Goal: Navigation & Orientation: Find specific page/section

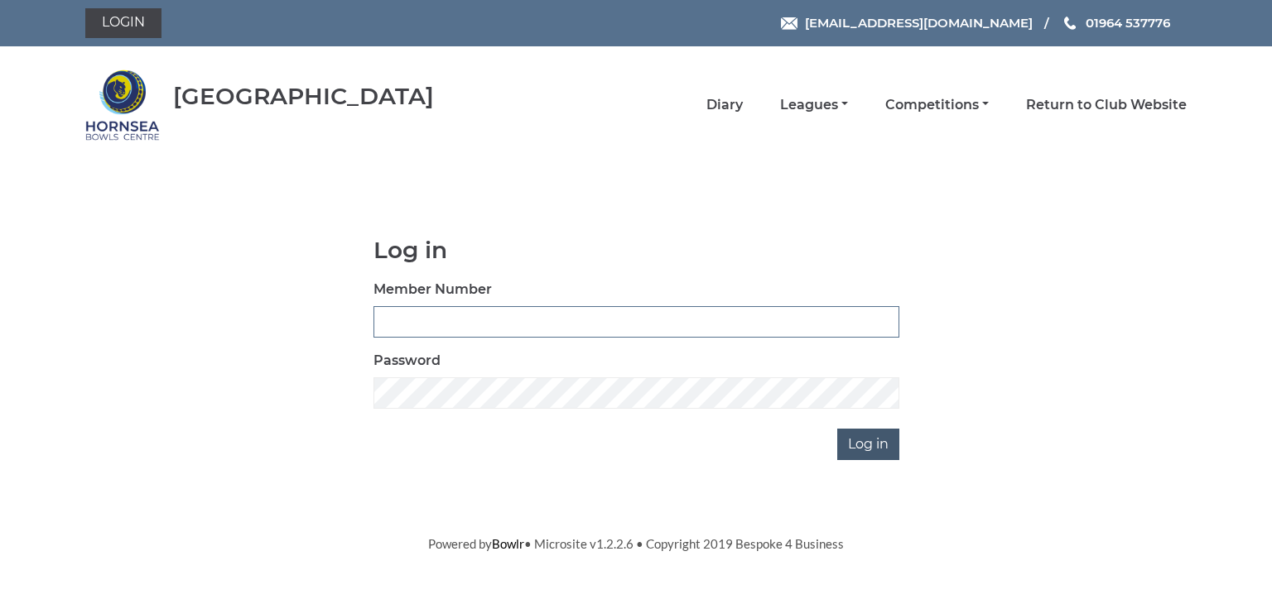
type input "0902"
click at [868, 442] on input "Log in" at bounding box center [868, 444] width 62 height 31
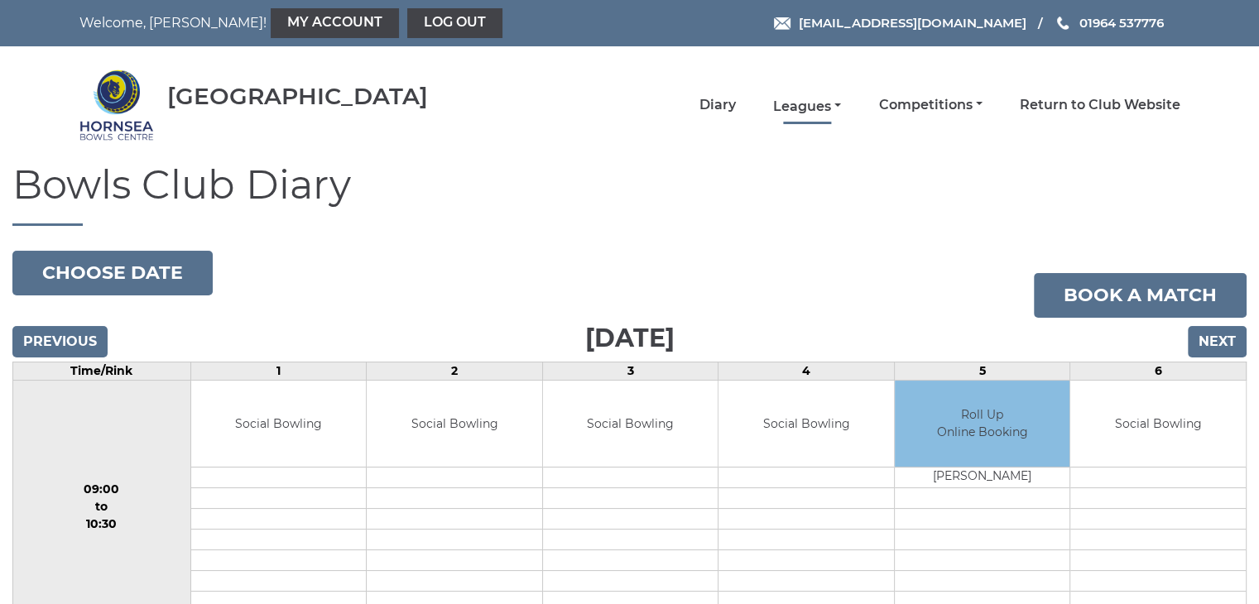
click at [794, 104] on link "Leagues" at bounding box center [807, 107] width 68 height 18
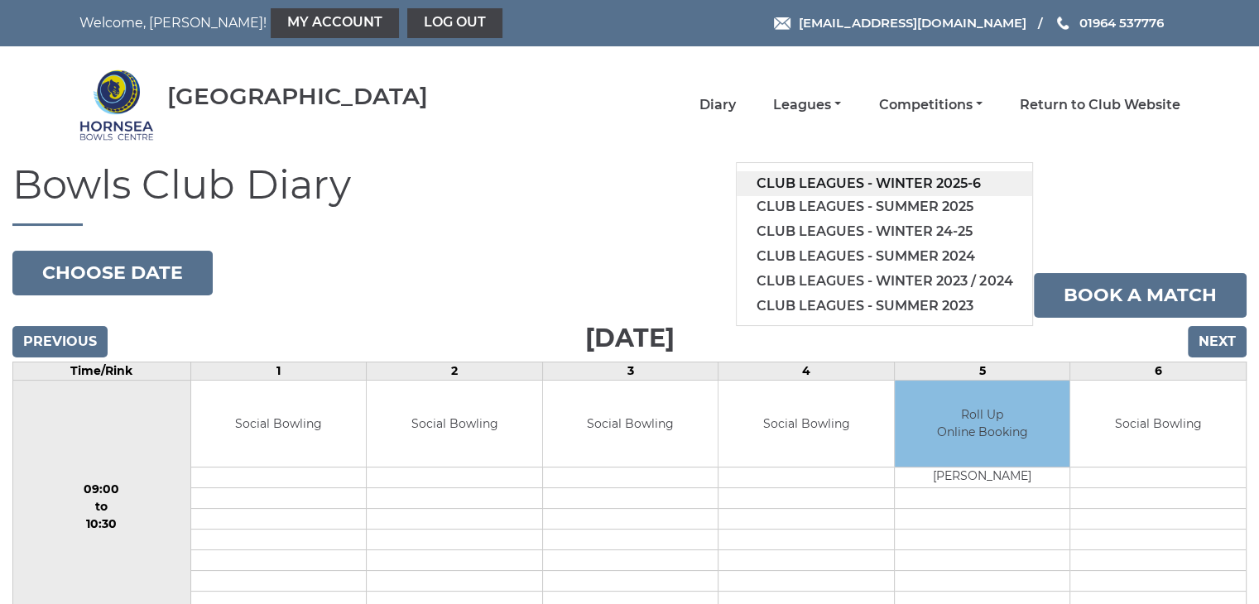
click at [878, 180] on link "Club leagues - Winter 2025-6" at bounding box center [885, 183] width 296 height 25
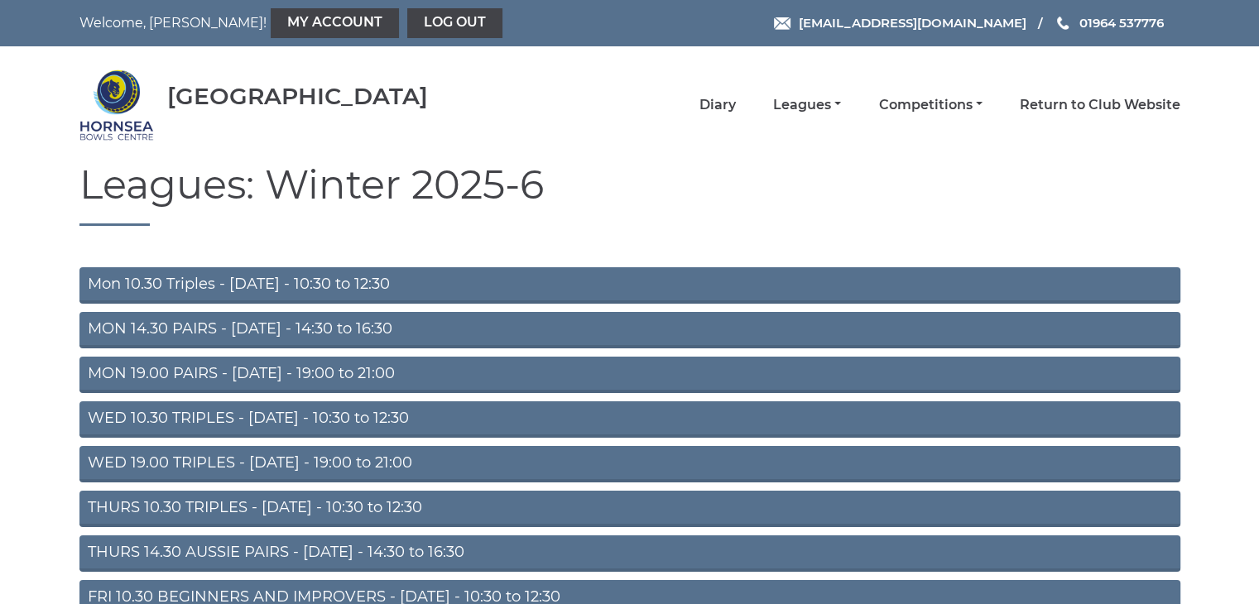
click at [275, 549] on link "THURS 14.30 AUSSIE PAIRS - Thursday - 14:30 to 16:30" at bounding box center [629, 554] width 1101 height 36
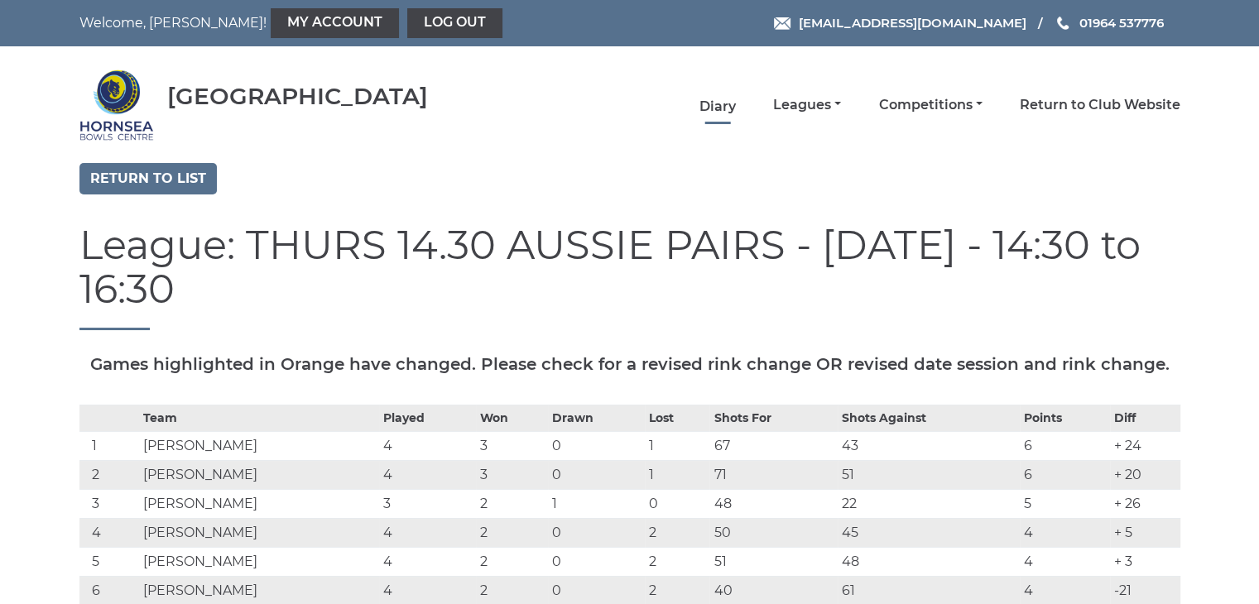
click at [715, 103] on link "Diary" at bounding box center [718, 107] width 36 height 18
